Goal: Navigation & Orientation: Find specific page/section

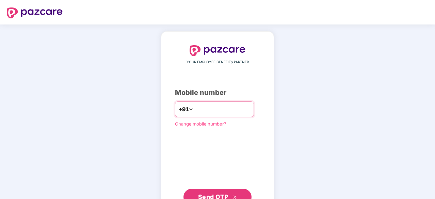
type input "**********"
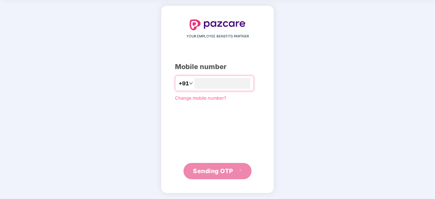
scroll to position [22, 0]
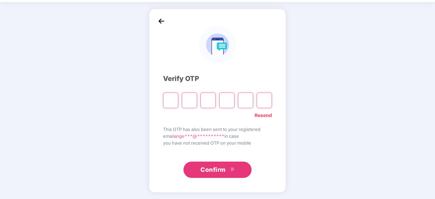
type input "*"
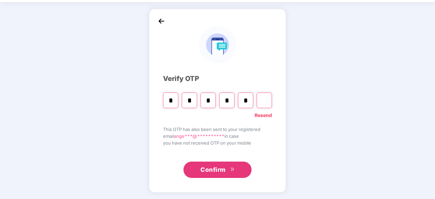
type input "*"
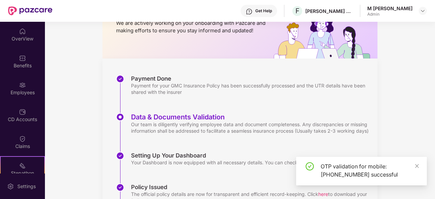
scroll to position [78, 0]
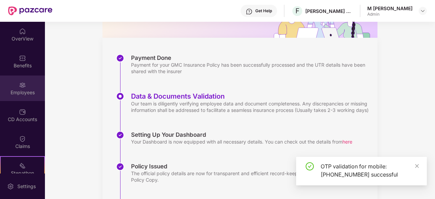
click at [33, 96] on div "Employees" at bounding box center [22, 92] width 45 height 7
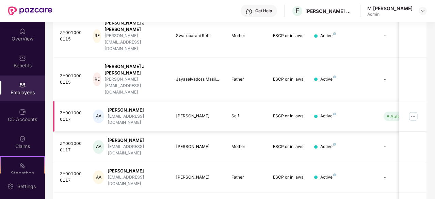
scroll to position [218, 0]
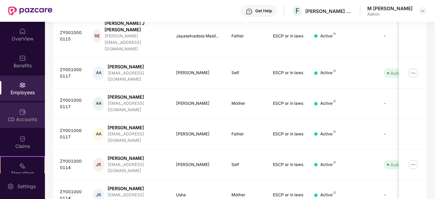
click at [17, 116] on div "CD Accounts" at bounding box center [22, 116] width 45 height 26
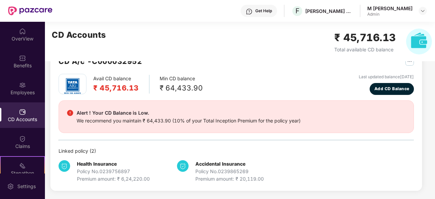
scroll to position [21, 0]
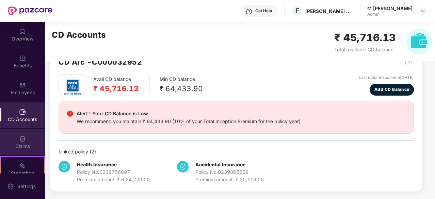
click at [20, 139] on img at bounding box center [22, 139] width 7 height 7
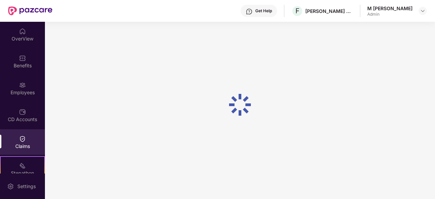
scroll to position [0, 0]
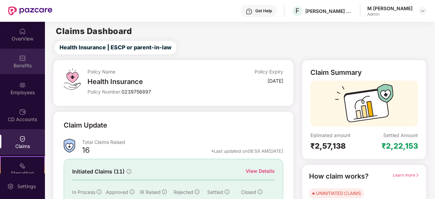
click at [26, 66] on div "Benefits" at bounding box center [22, 65] width 45 height 7
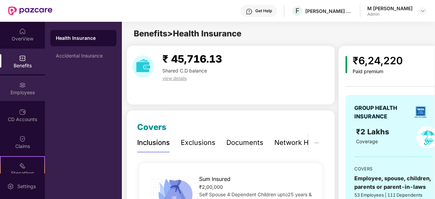
click at [4, 91] on div "Employees" at bounding box center [22, 92] width 45 height 7
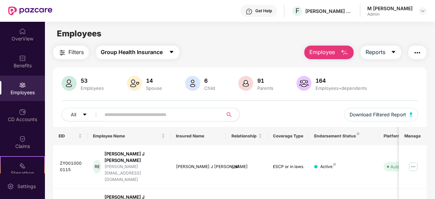
click at [170, 56] on span "caret-down" at bounding box center [171, 52] width 5 height 6
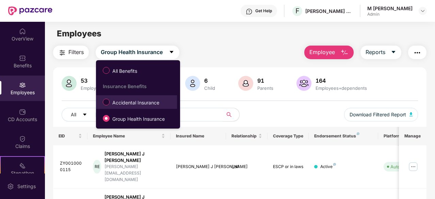
click at [127, 102] on span "Accidental Insurance" at bounding box center [136, 102] width 52 height 7
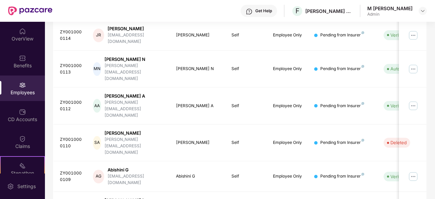
scroll to position [218, 0]
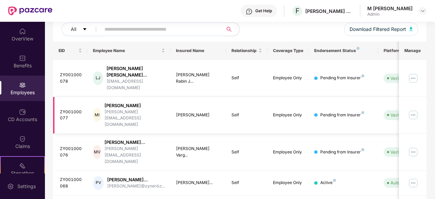
scroll to position [229, 0]
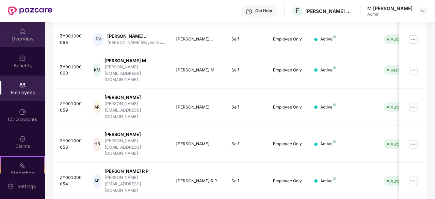
click at [19, 45] on div "OverView" at bounding box center [22, 35] width 45 height 26
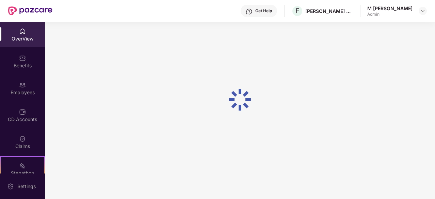
scroll to position [22, 0]
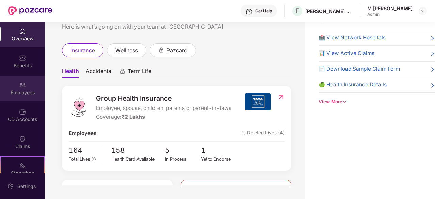
click at [20, 83] on img at bounding box center [22, 85] width 7 height 7
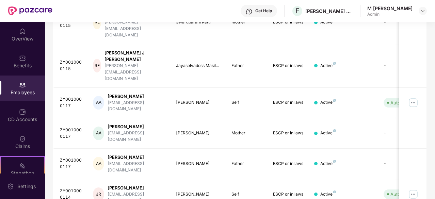
scroll to position [218, 0]
